Goal: Information Seeking & Learning: Find specific page/section

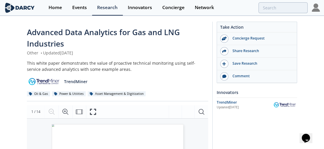
click at [312, 9] on img at bounding box center [316, 8] width 8 height 8
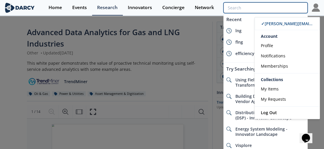
click at [289, 7] on input "search" at bounding box center [266, 7] width 84 height 11
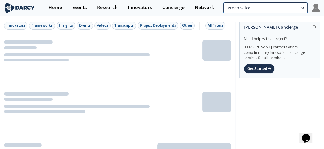
click at [289, 7] on input "green valce" at bounding box center [266, 7] width 84 height 11
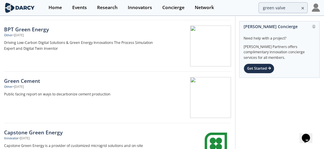
scroll to position [326, 0]
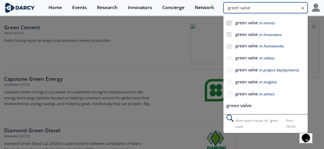
drag, startPoint x: 293, startPoint y: 8, endPoint x: 233, endPoint y: 16, distance: 60.8
click at [233, 13] on div "green valve green valve in events green valve in innovators green valve in fram…" at bounding box center [266, 7] width 84 height 11
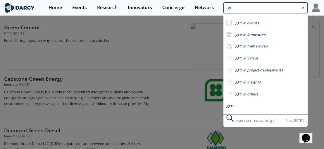
type input "g"
type input "valve"
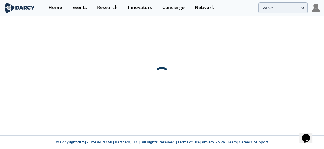
scroll to position [0, 0]
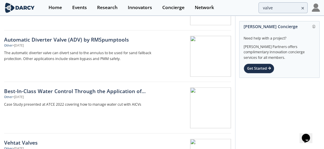
scroll to position [675, 0]
